Goal: Communication & Community: Participate in discussion

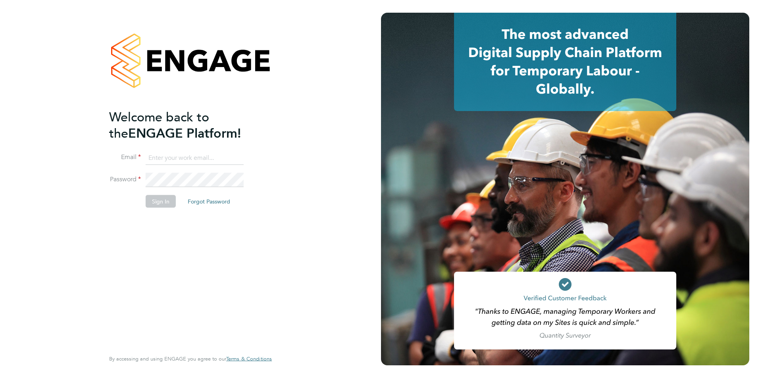
type input "[PERSON_NAME][EMAIL_ADDRESS][DOMAIN_NAME]"
click at [148, 203] on button "Sign In" at bounding box center [161, 201] width 30 height 13
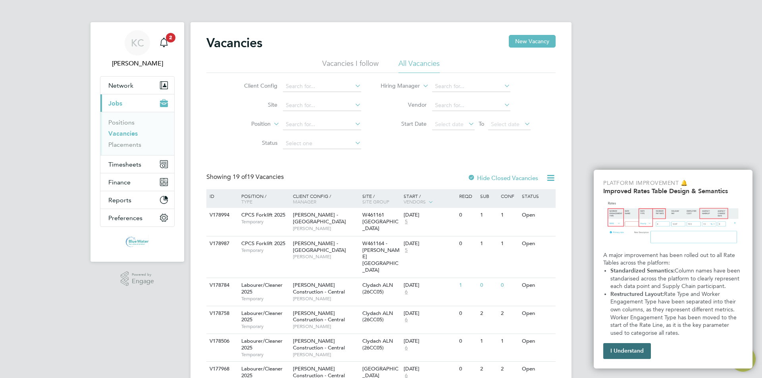
click at [629, 353] on button "I Understand" at bounding box center [627, 351] width 48 height 16
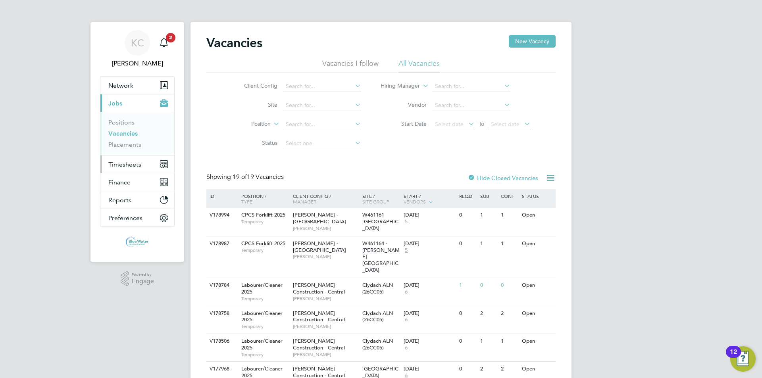
click at [125, 165] on span "Timesheets" at bounding box center [124, 165] width 33 height 8
click at [126, 165] on span "Timesheets" at bounding box center [124, 165] width 33 height 8
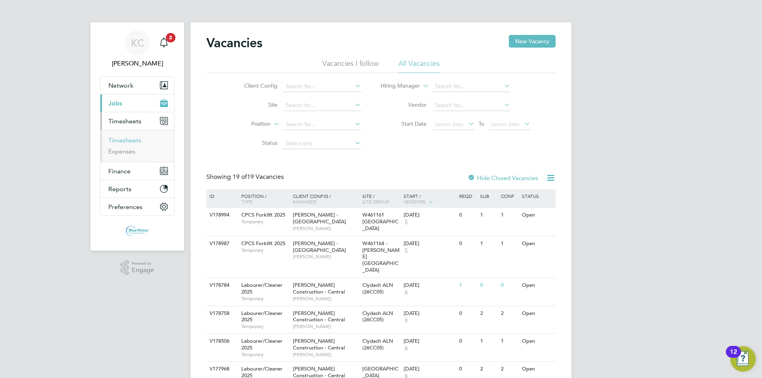
click at [128, 142] on link "Timesheets" at bounding box center [124, 141] width 33 height 8
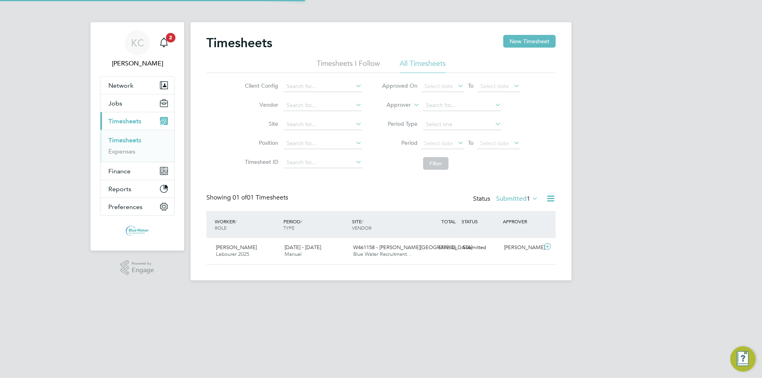
scroll to position [20, 69]
click at [547, 245] on icon at bounding box center [547, 247] width 10 height 6
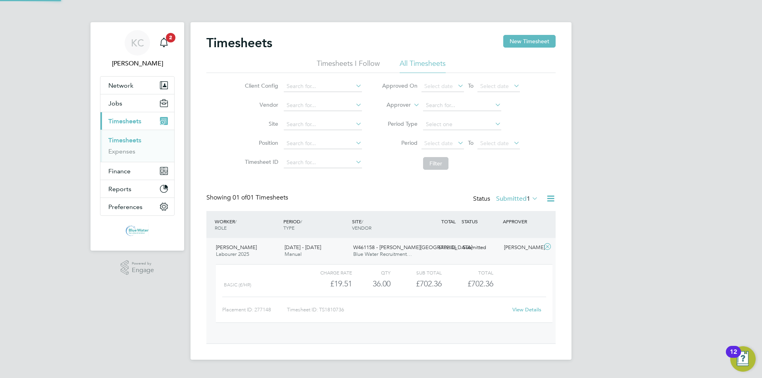
scroll to position [13, 77]
click at [531, 308] on link "View Details" at bounding box center [526, 309] width 29 height 7
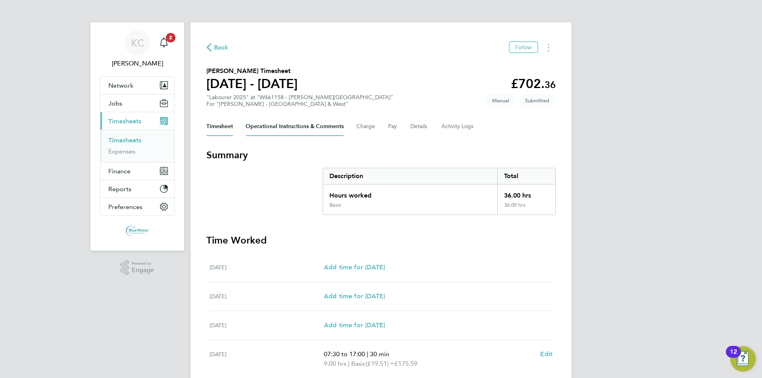
click at [309, 130] on Comments-tab "Operational Instructions & Comments" at bounding box center [295, 126] width 98 height 19
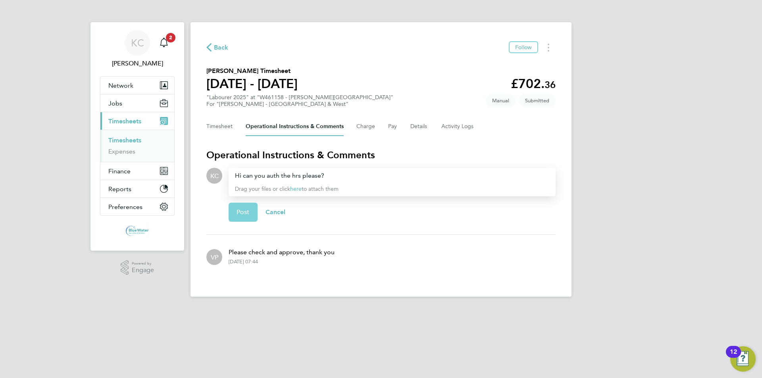
click at [249, 206] on button "Post" at bounding box center [243, 212] width 29 height 19
